Goal: Connect with others: Establish contact or relationships with other users

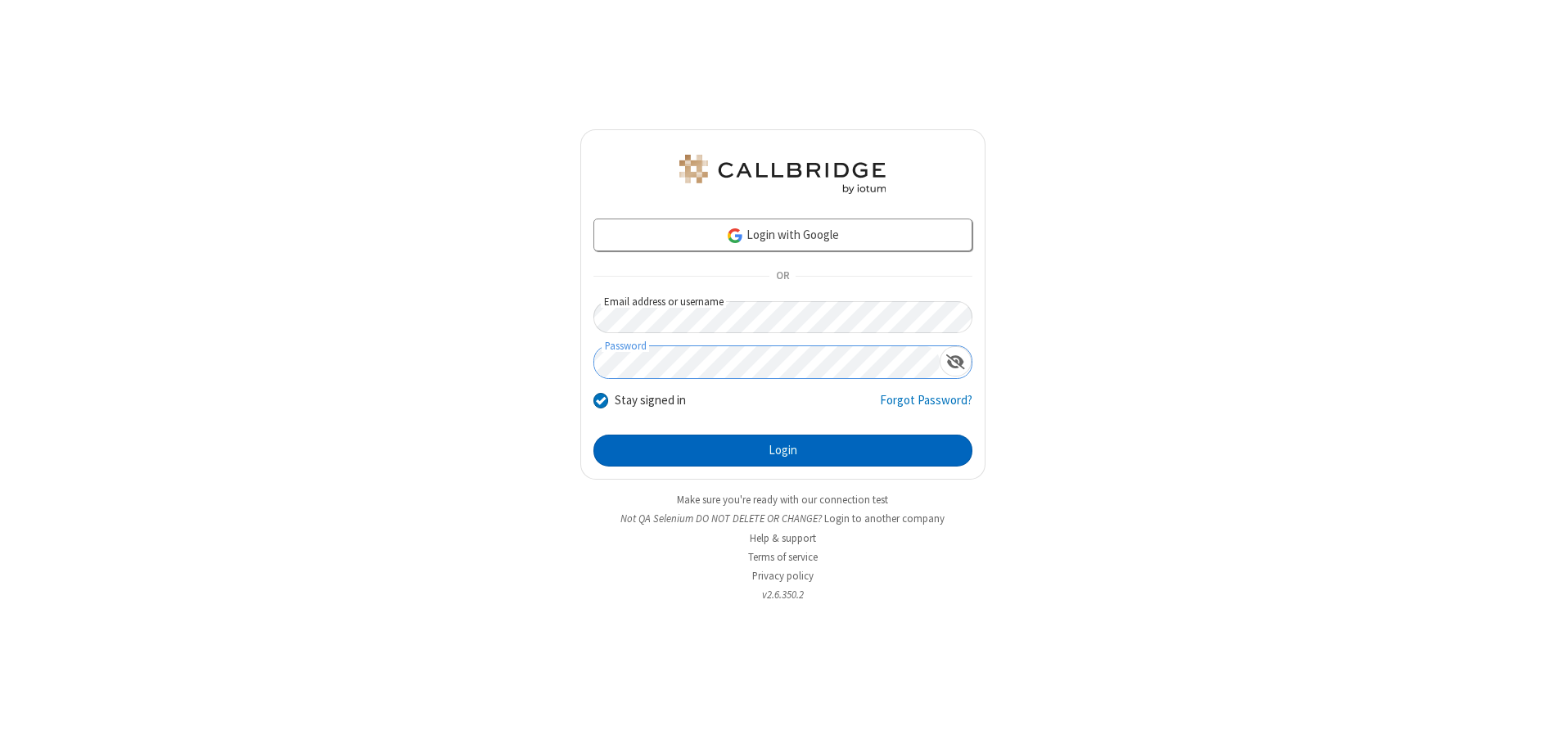
click at [783, 450] on button "Login" at bounding box center [783, 451] width 379 height 33
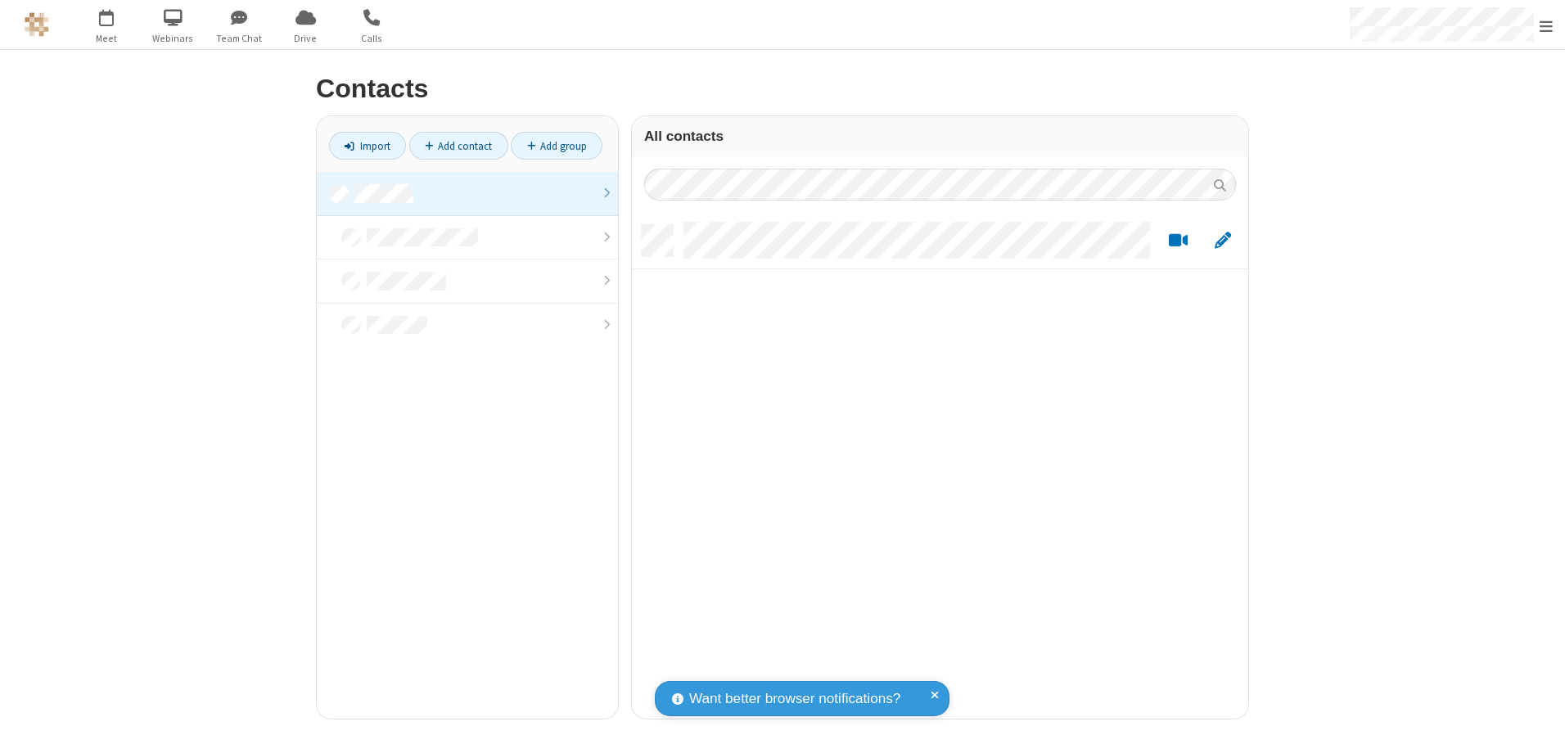
scroll to position [494, 604]
click at [467, 193] on link at bounding box center [467, 194] width 301 height 44
click at [458, 146] on link "Add contact" at bounding box center [458, 146] width 99 height 28
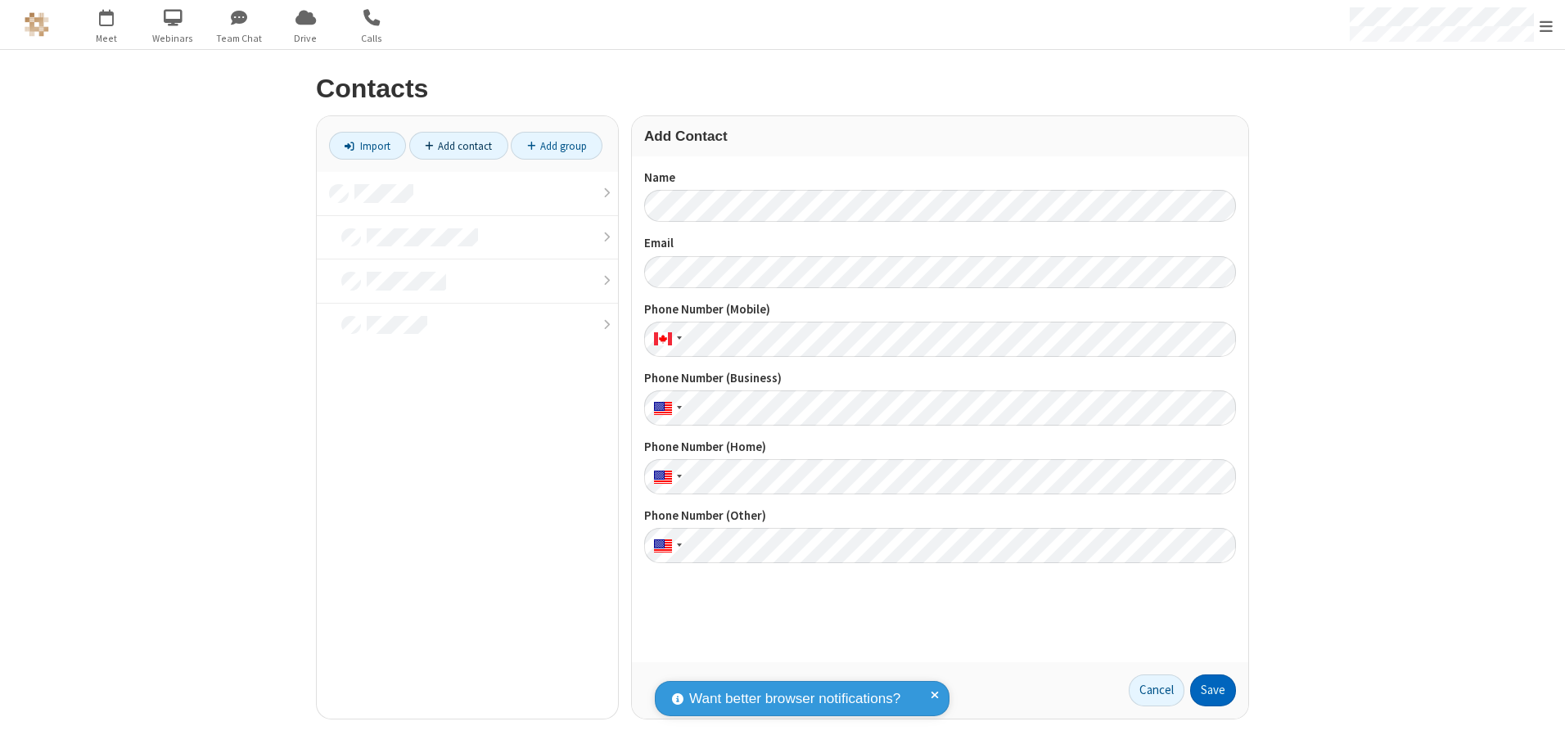
click at [1213, 690] on button "Save" at bounding box center [1213, 691] width 46 height 33
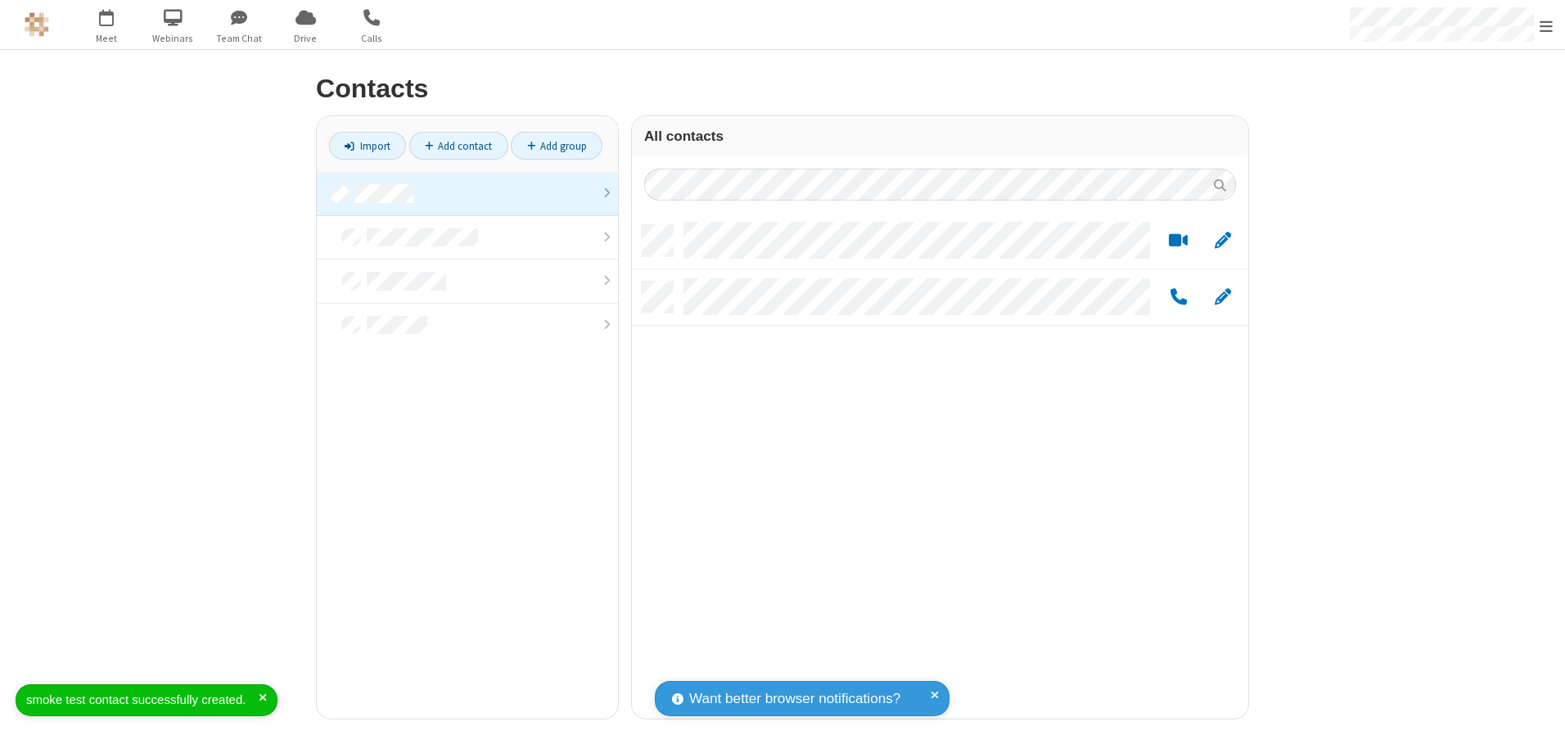
scroll to position [494, 604]
click at [458, 146] on link "Add contact" at bounding box center [458, 146] width 99 height 28
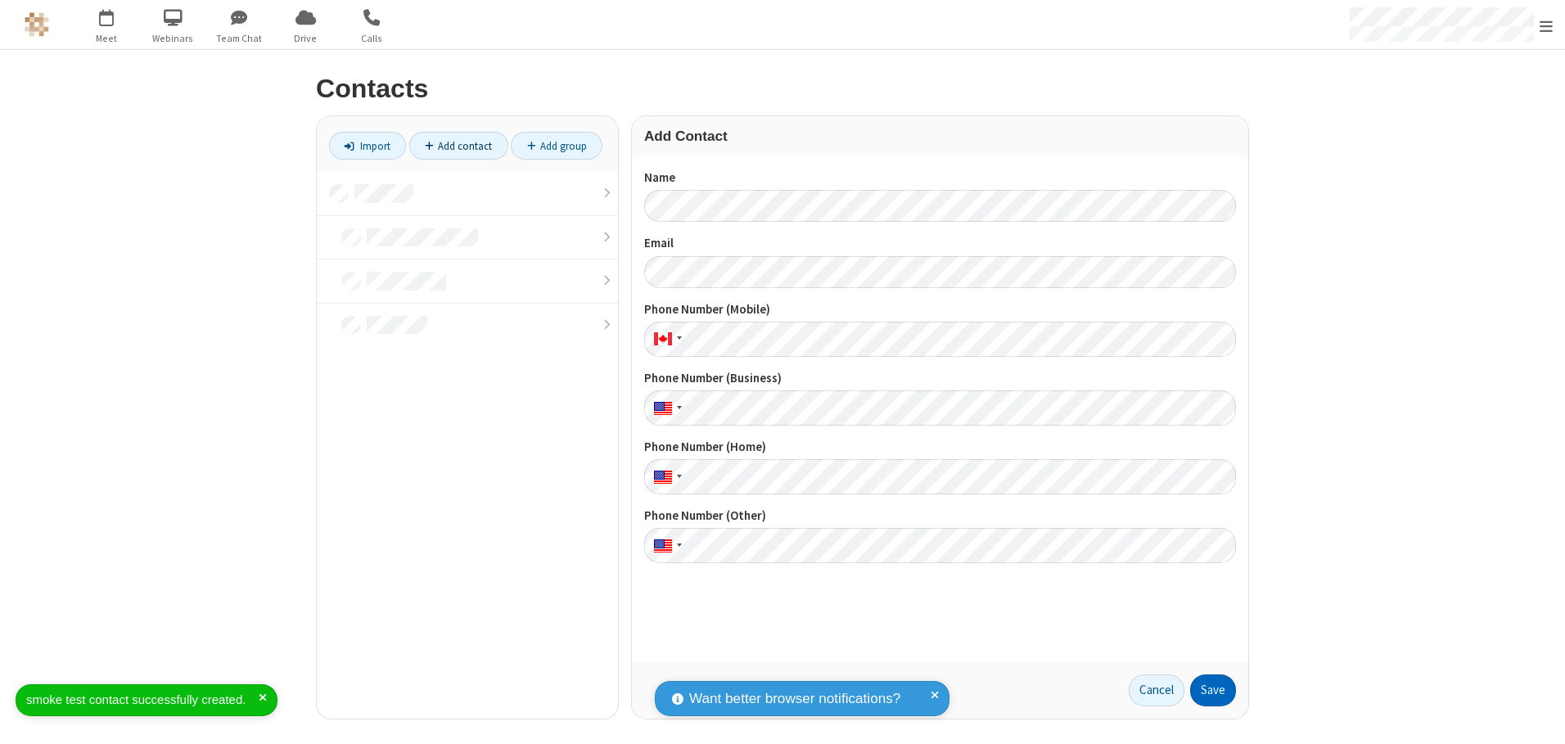
click at [1213, 690] on button "Save" at bounding box center [1213, 691] width 46 height 33
